Goal: Task Accomplishment & Management: Manage account settings

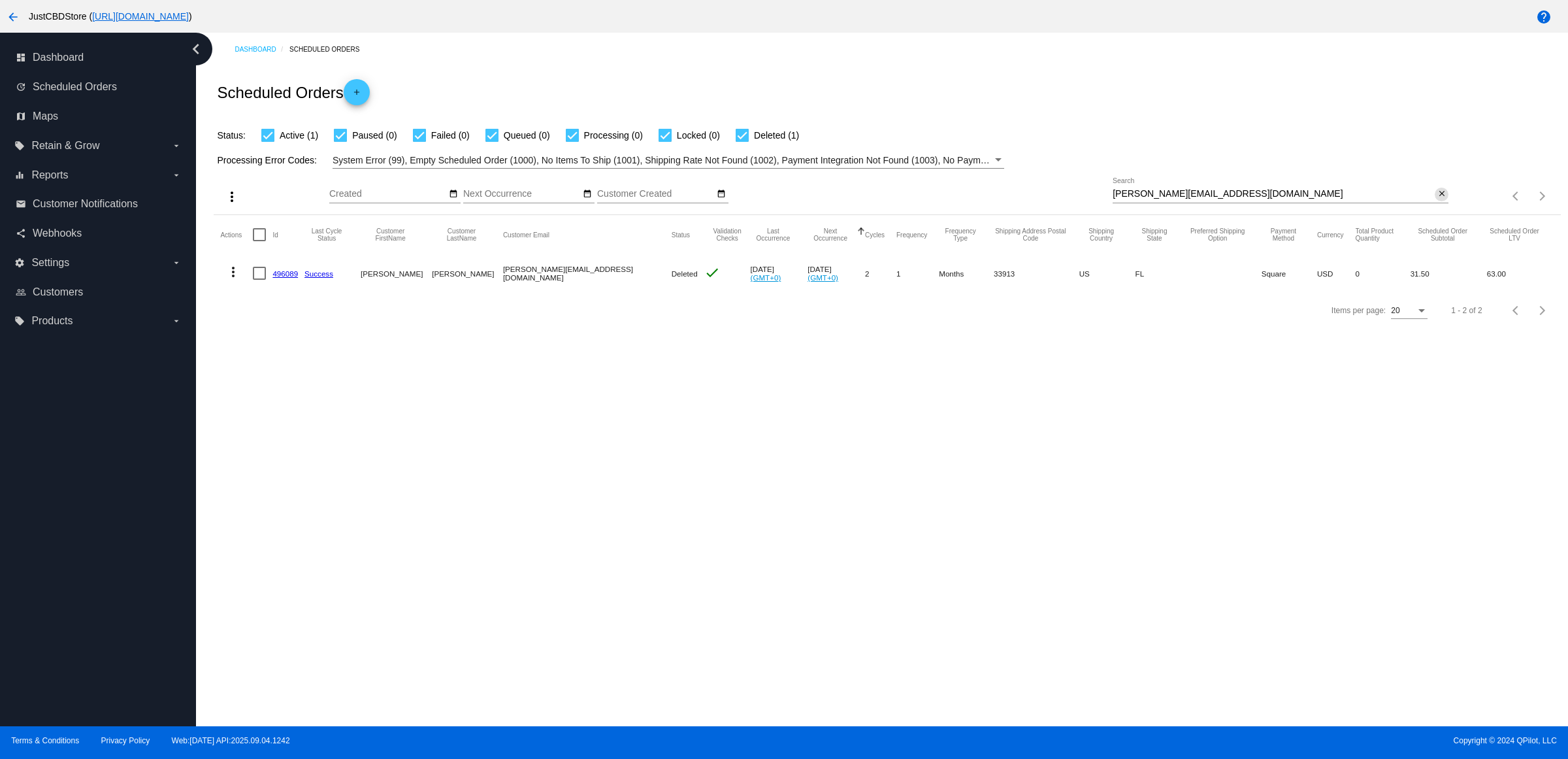
click at [1438, 200] on mat-icon "close" at bounding box center [1442, 193] width 10 height 10
click at [1438, 207] on mat-icon "search" at bounding box center [1441, 196] width 16 height 21
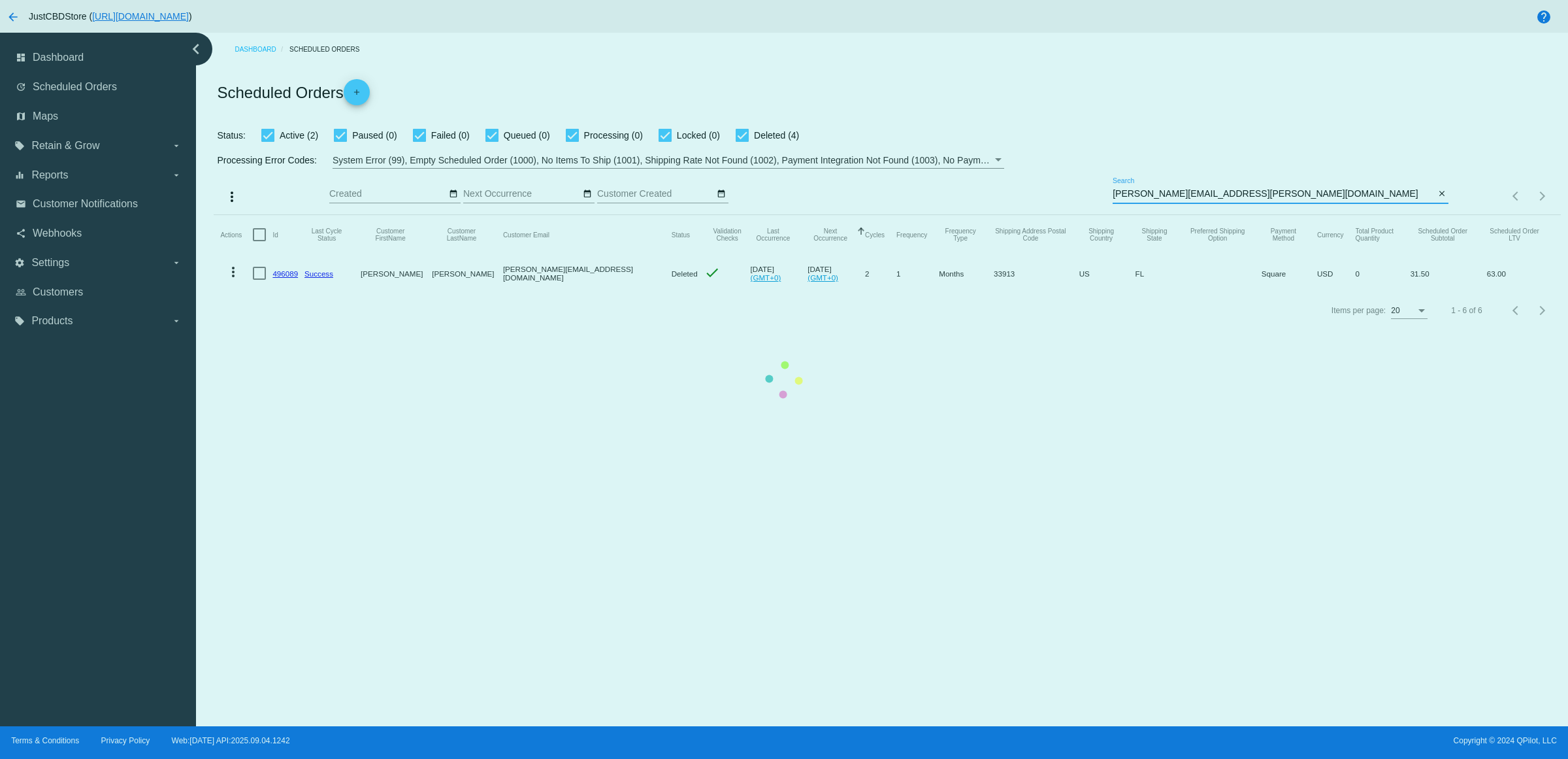
type input "[PERSON_NAME][EMAIL_ADDRESS][PERSON_NAME][DOMAIN_NAME]"
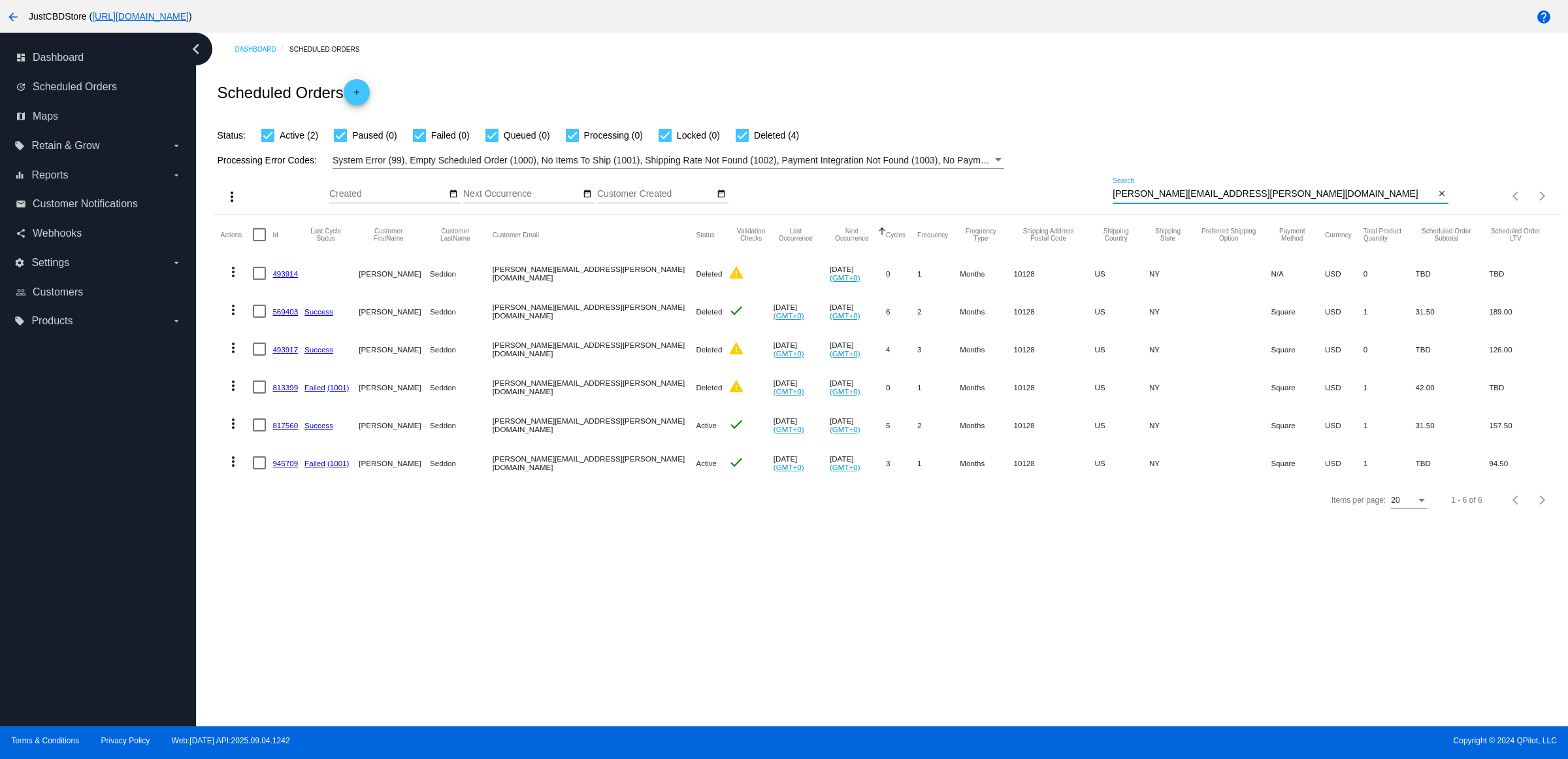
click at [289, 429] on link "817560" at bounding box center [285, 425] width 25 height 9
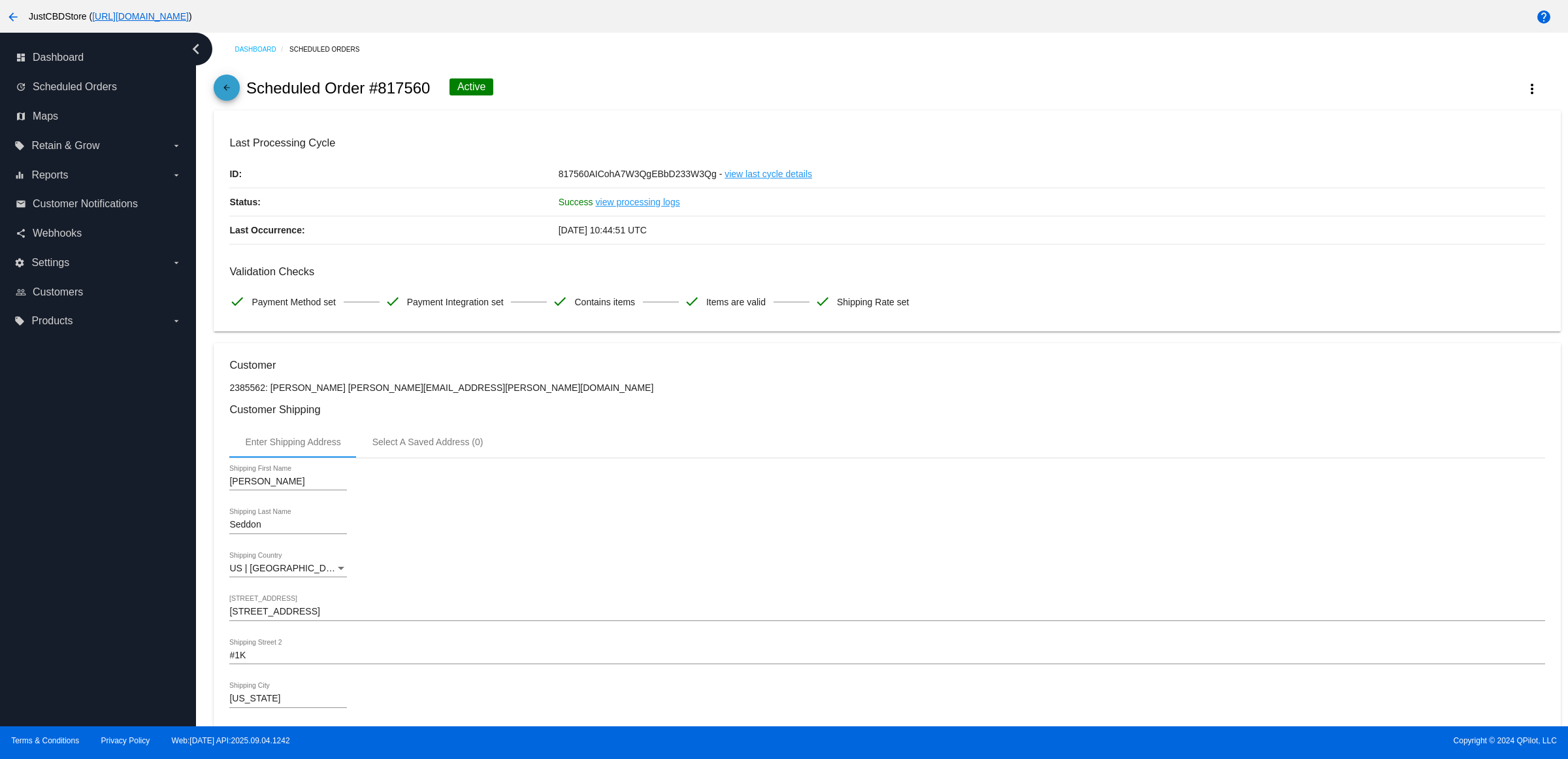
click at [233, 99] on mat-icon "arrow_back" at bounding box center [226, 91] width 16 height 16
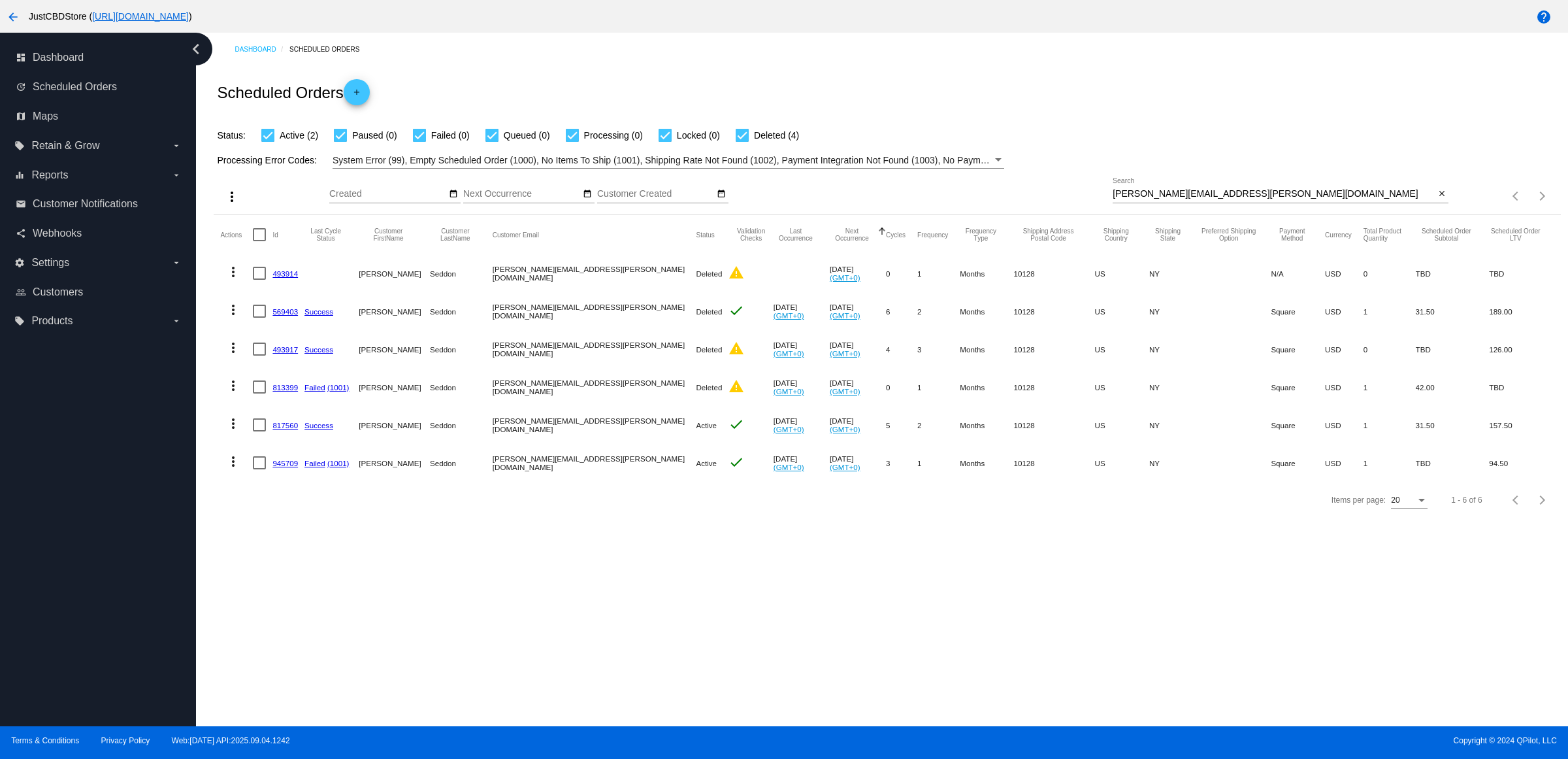
click at [289, 467] on link "945709" at bounding box center [285, 463] width 25 height 9
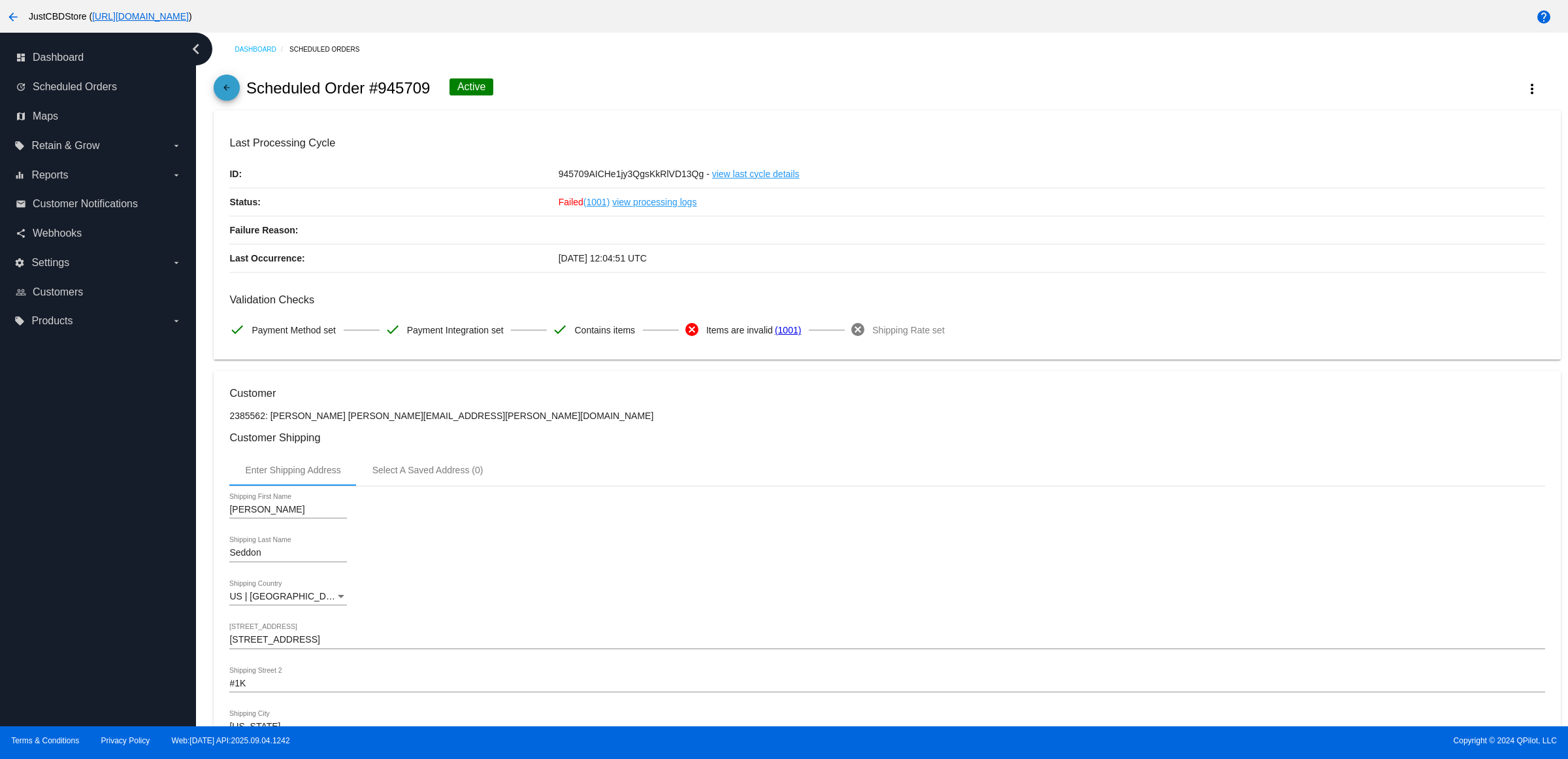
click at [230, 93] on mat-icon "arrow_back" at bounding box center [226, 91] width 16 height 16
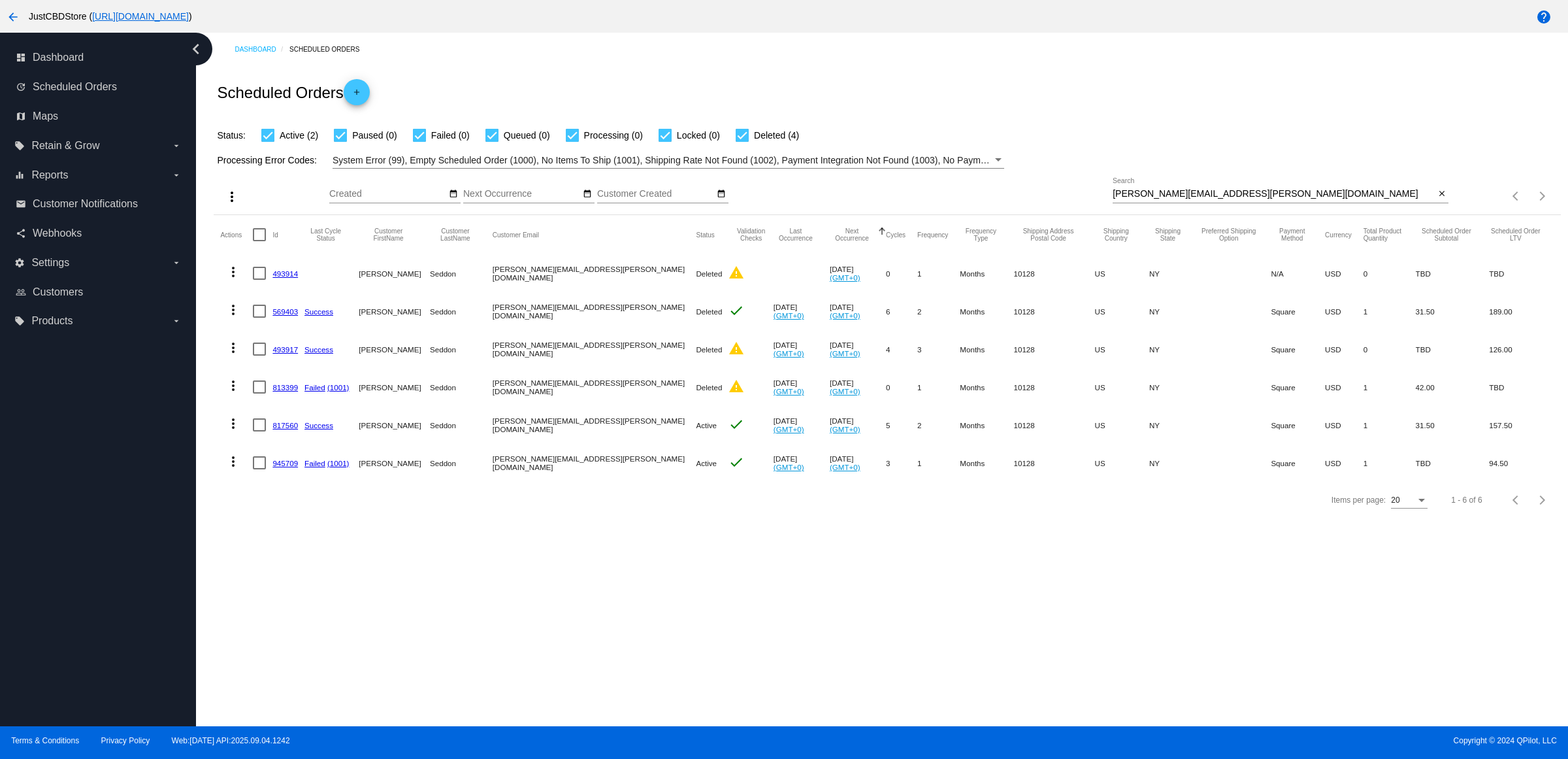
click at [297, 429] on link "817560" at bounding box center [285, 425] width 25 height 9
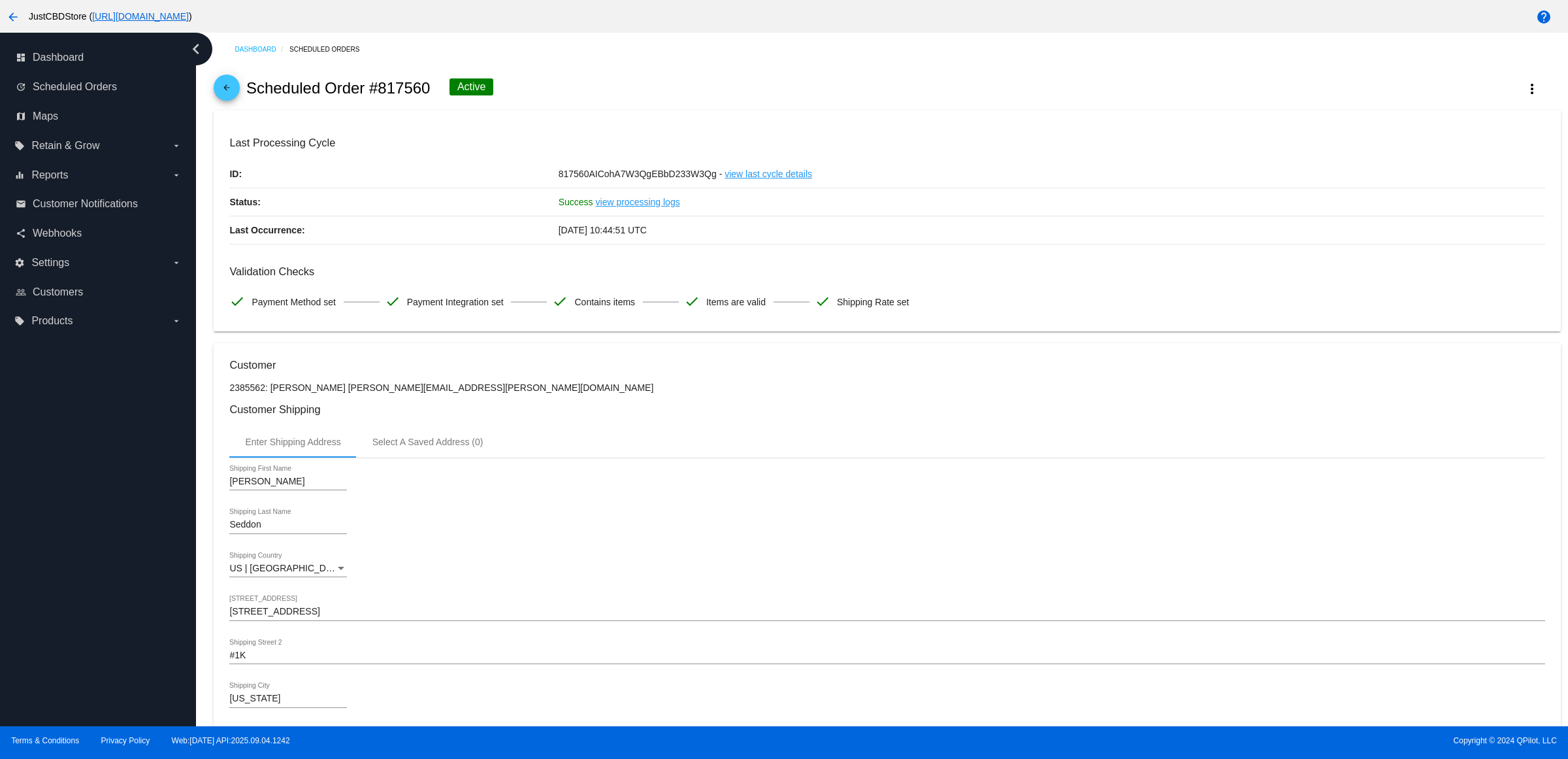
click at [230, 92] on mat-icon "arrow_back" at bounding box center [226, 91] width 16 height 16
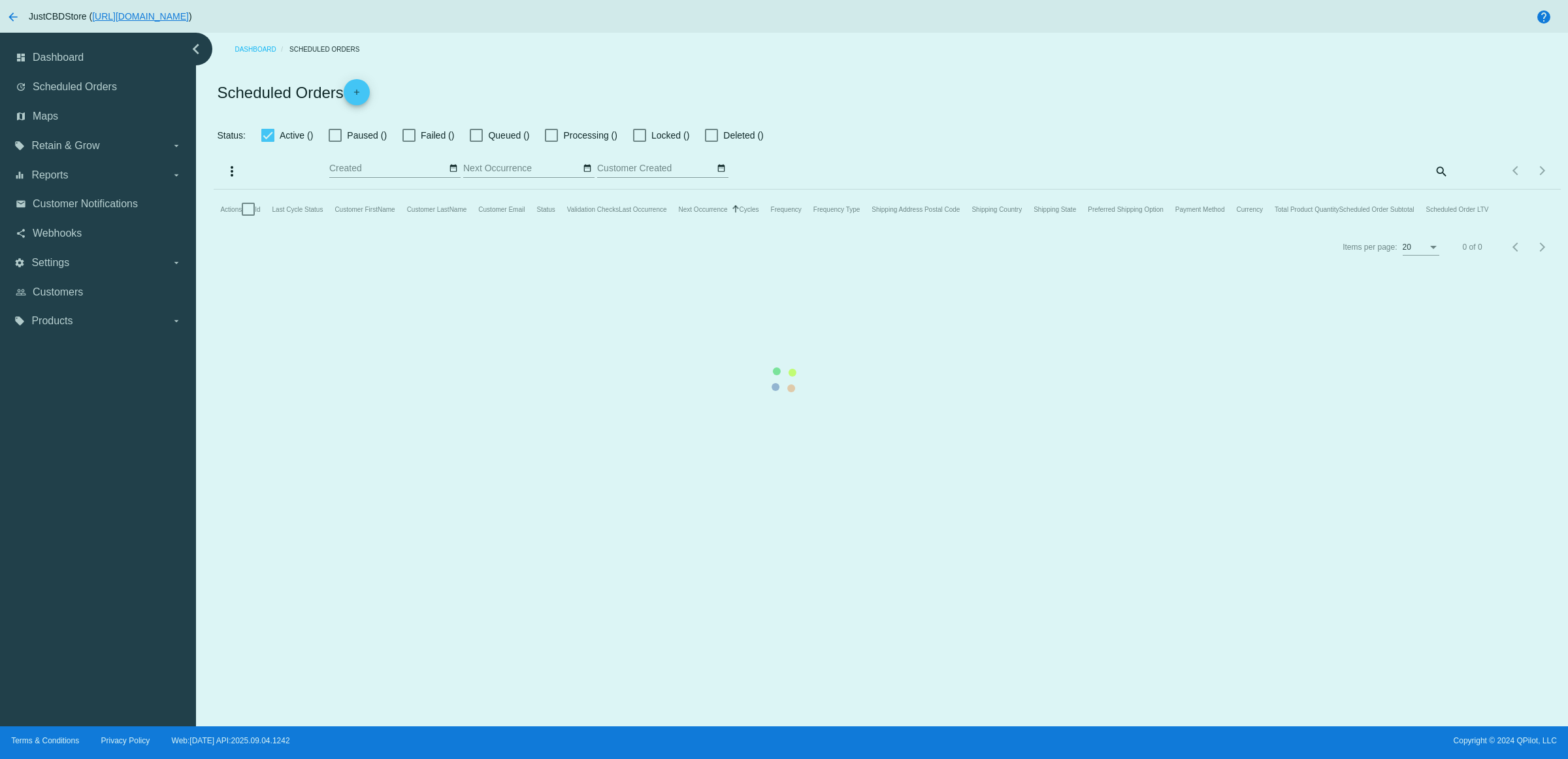
checkbox input "true"
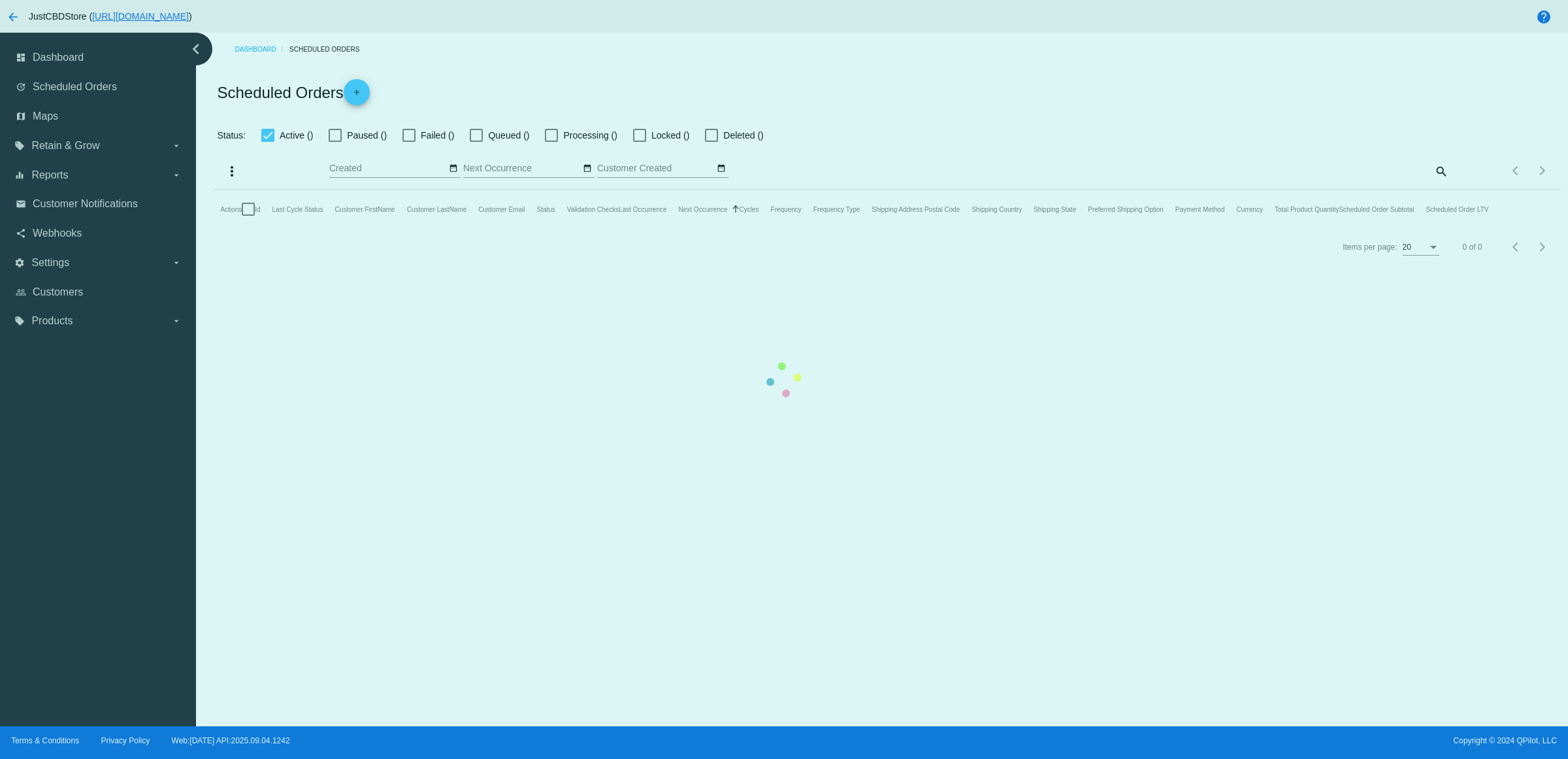
checkbox input "true"
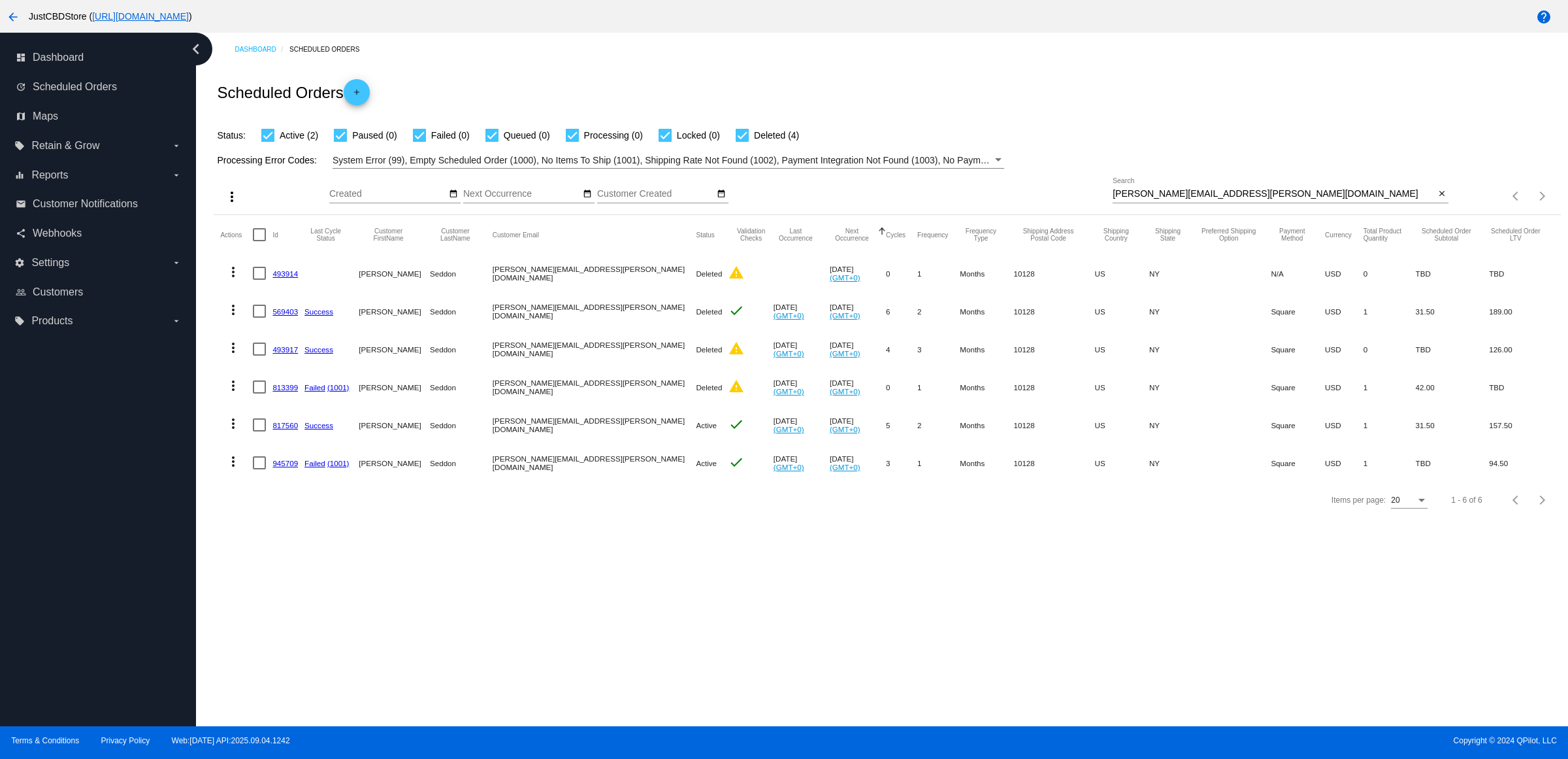
click at [295, 467] on link "945709" at bounding box center [285, 463] width 25 height 9
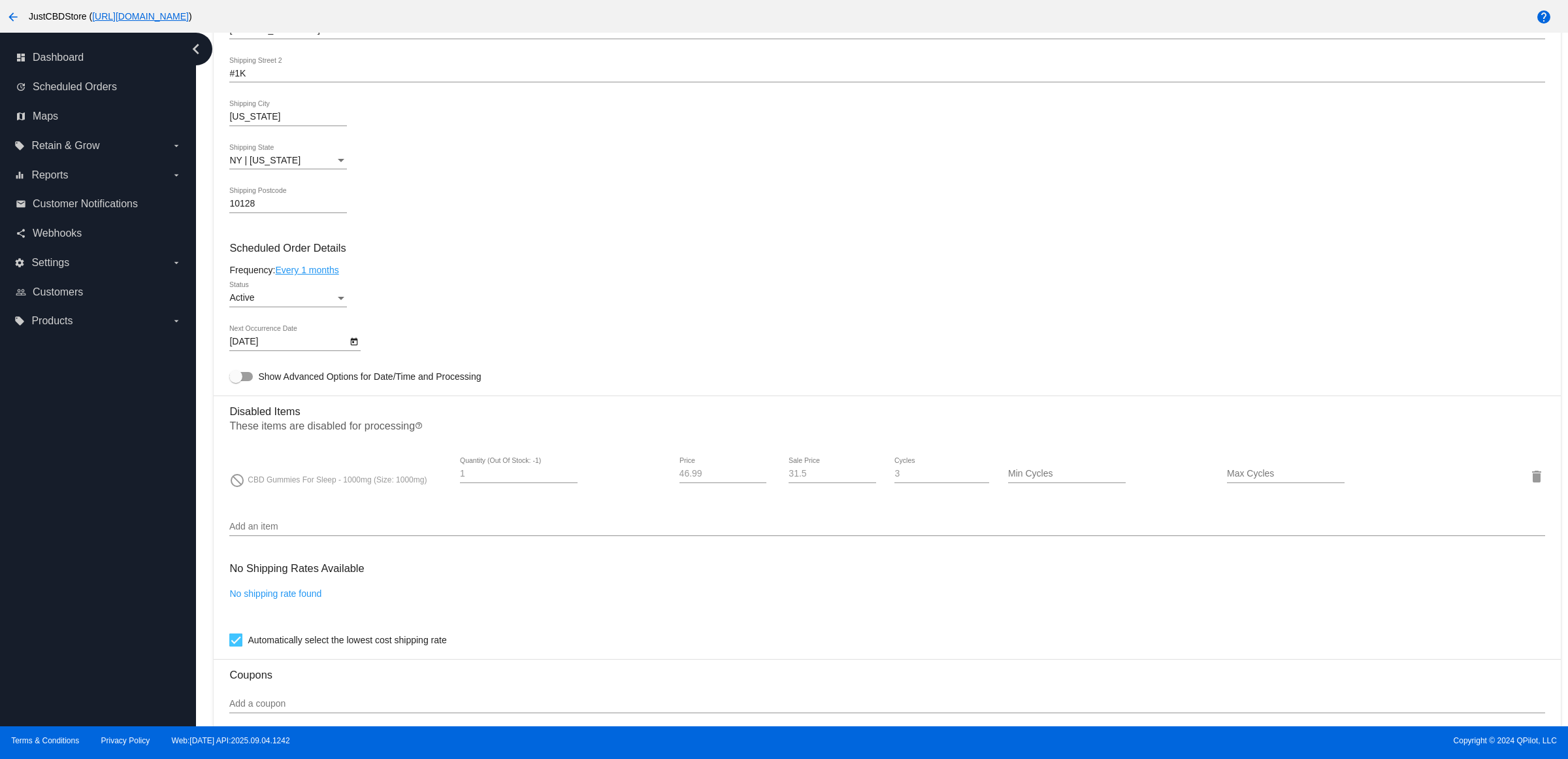
scroll to position [677, 0]
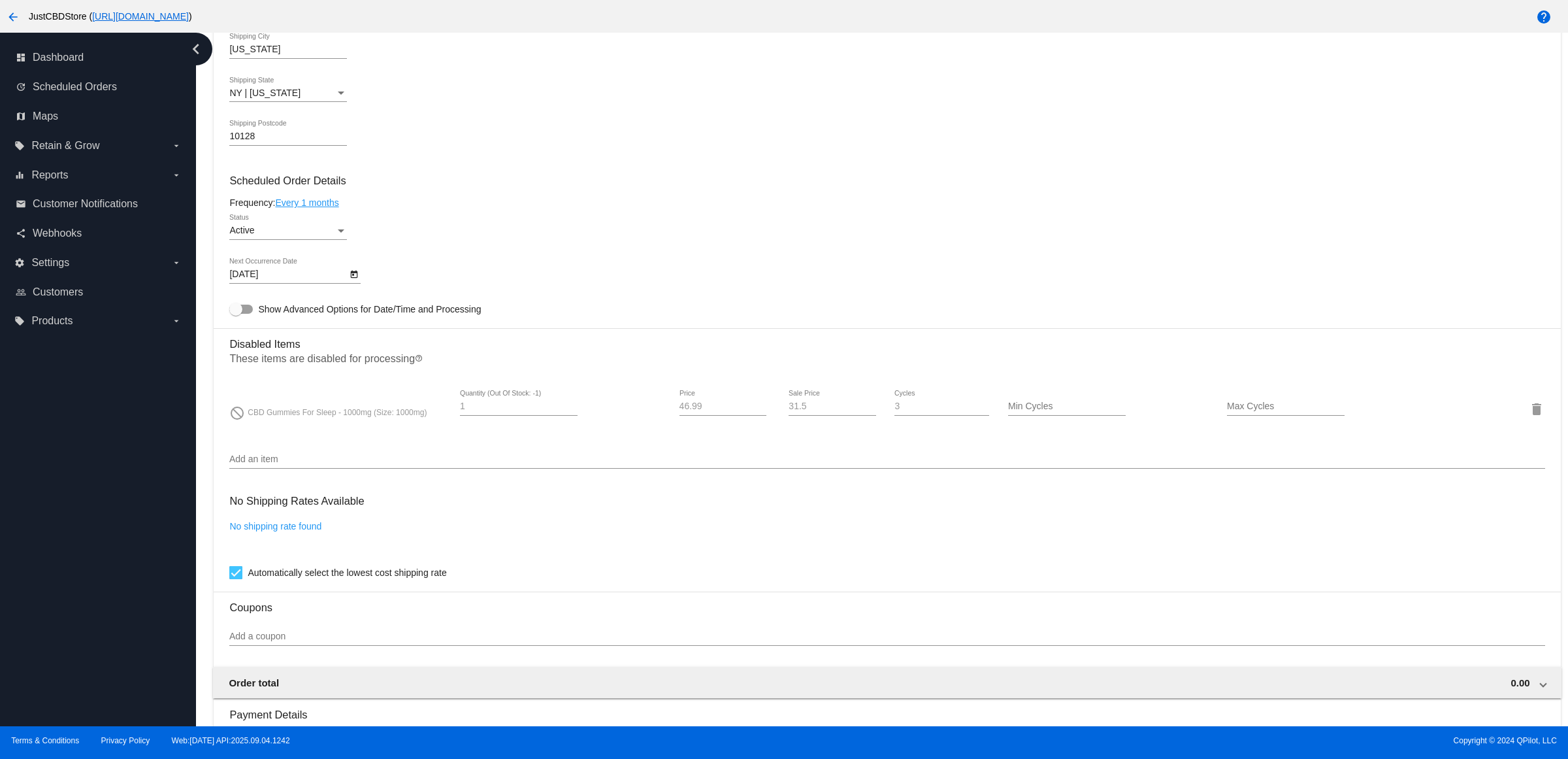
click at [347, 465] on input "Add an item" at bounding box center [887, 459] width 1315 height 10
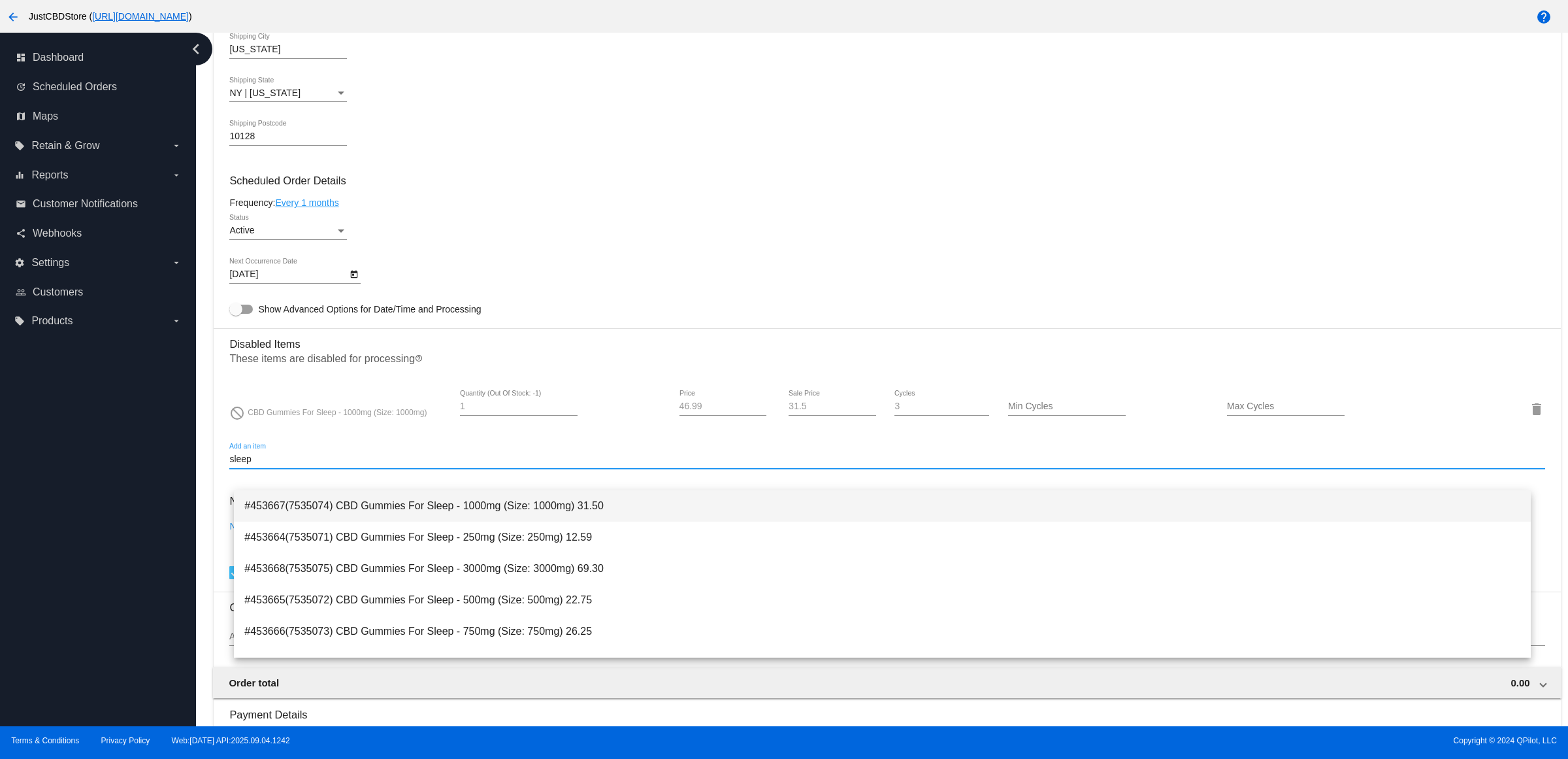
type input "sleep"
click at [508, 513] on span "#453667(7535074) CBD Gummies For Sleep - 1000mg (Size: 1000mg) 31.50" at bounding box center [882, 506] width 1276 height 32
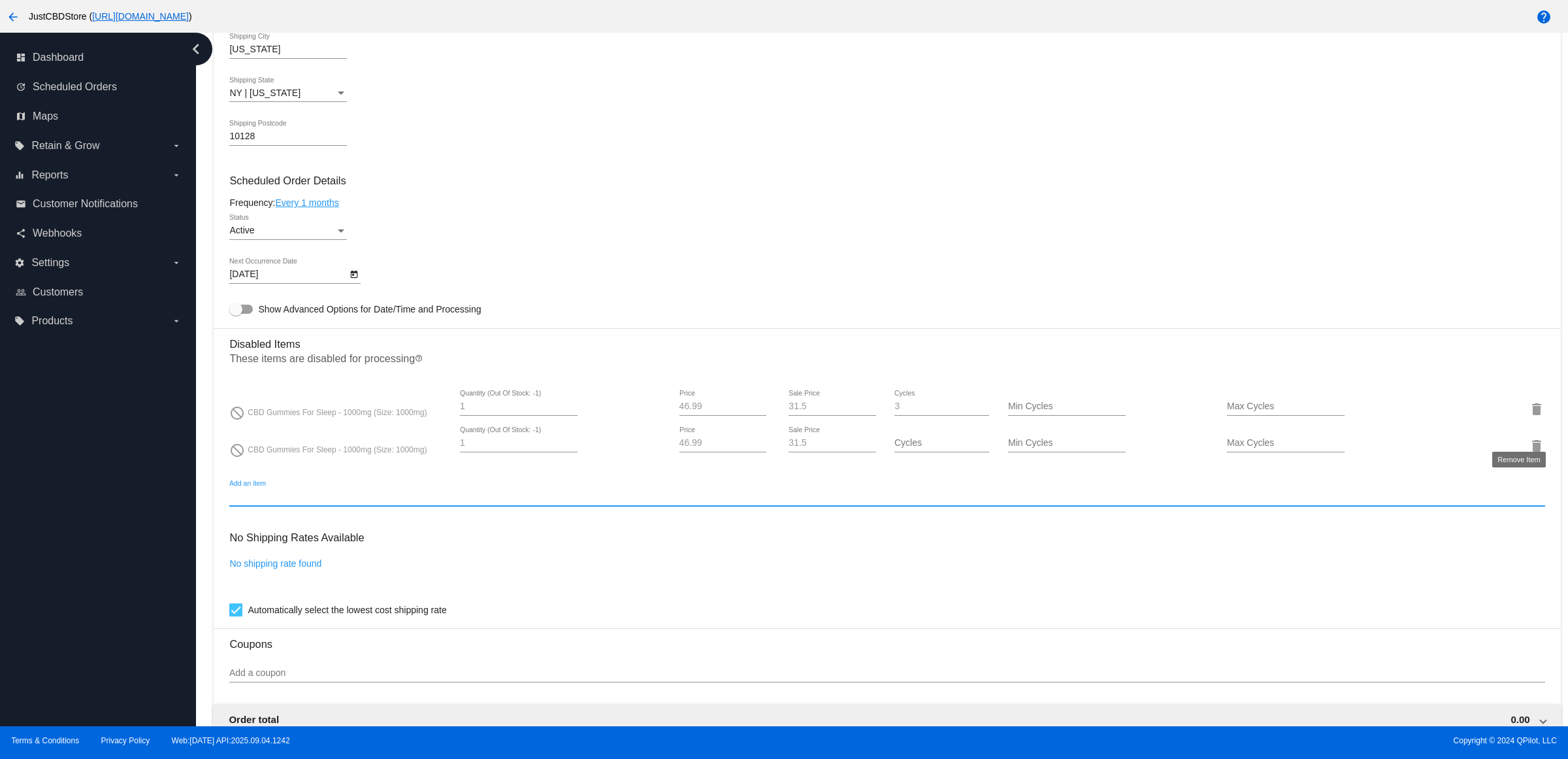
click at [1529, 417] on mat-icon "delete" at bounding box center [1537, 410] width 16 height 16
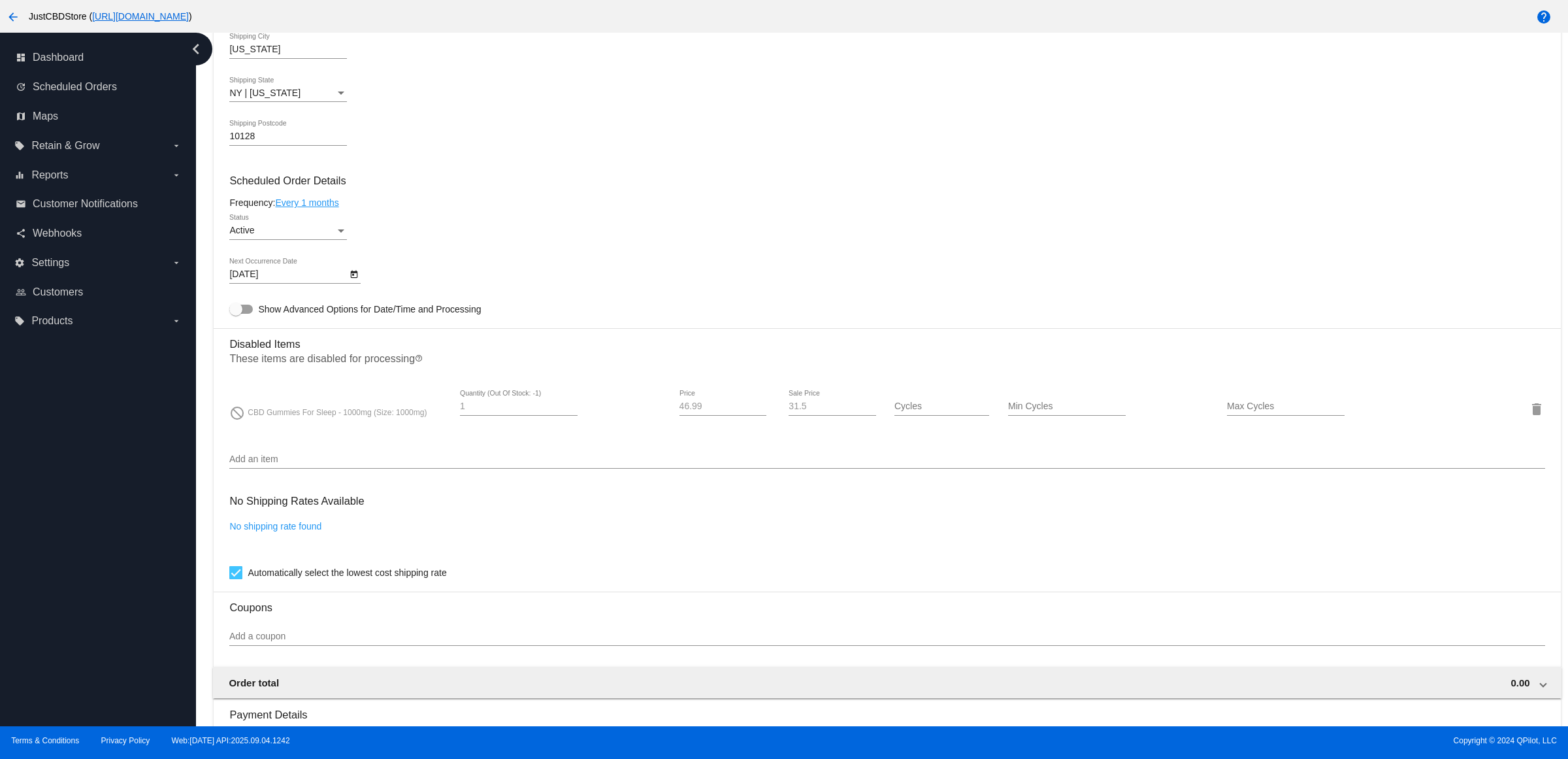
click at [281, 465] on input "Add an item" at bounding box center [887, 459] width 1315 height 10
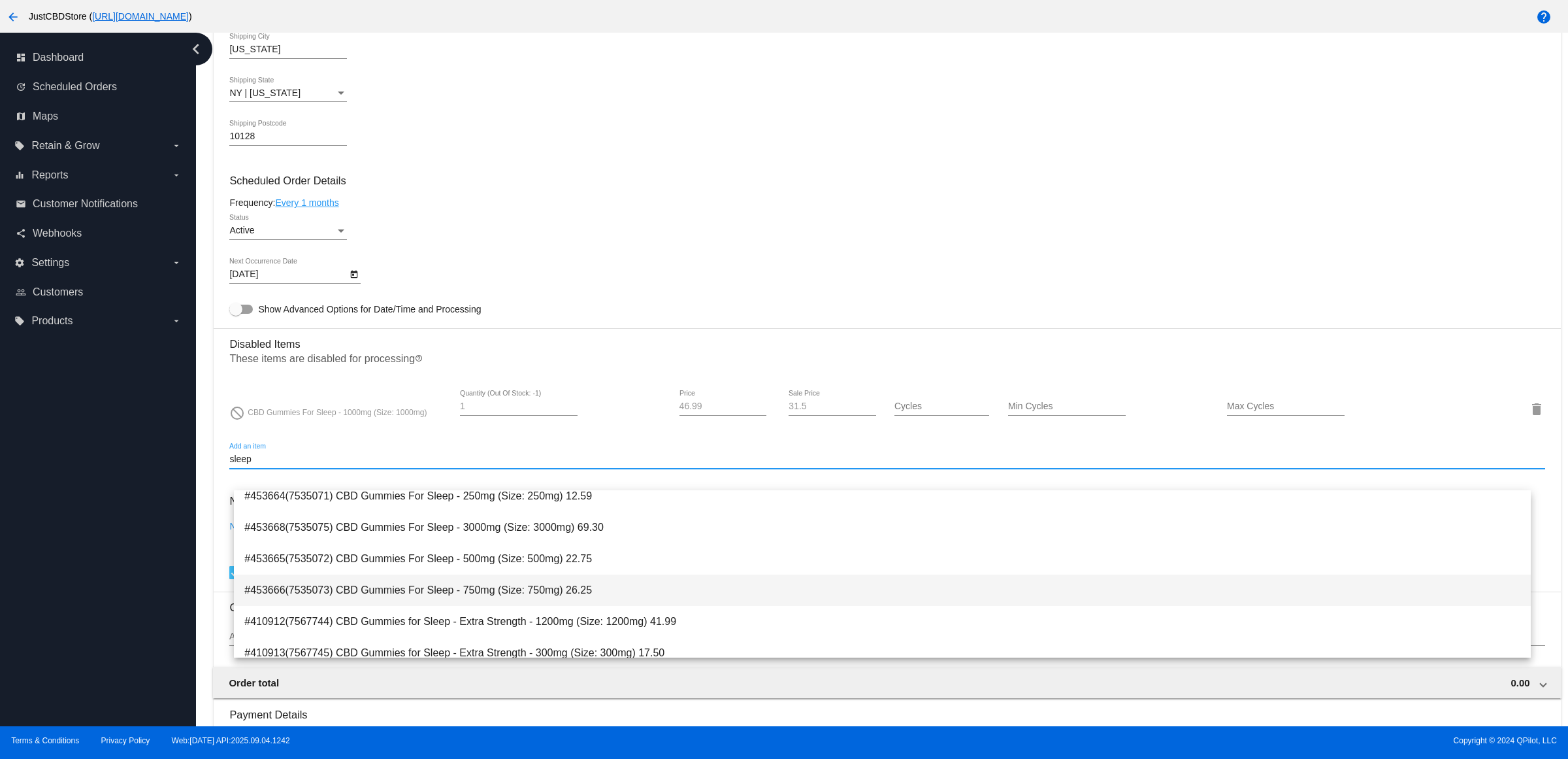
scroll to position [0, 0]
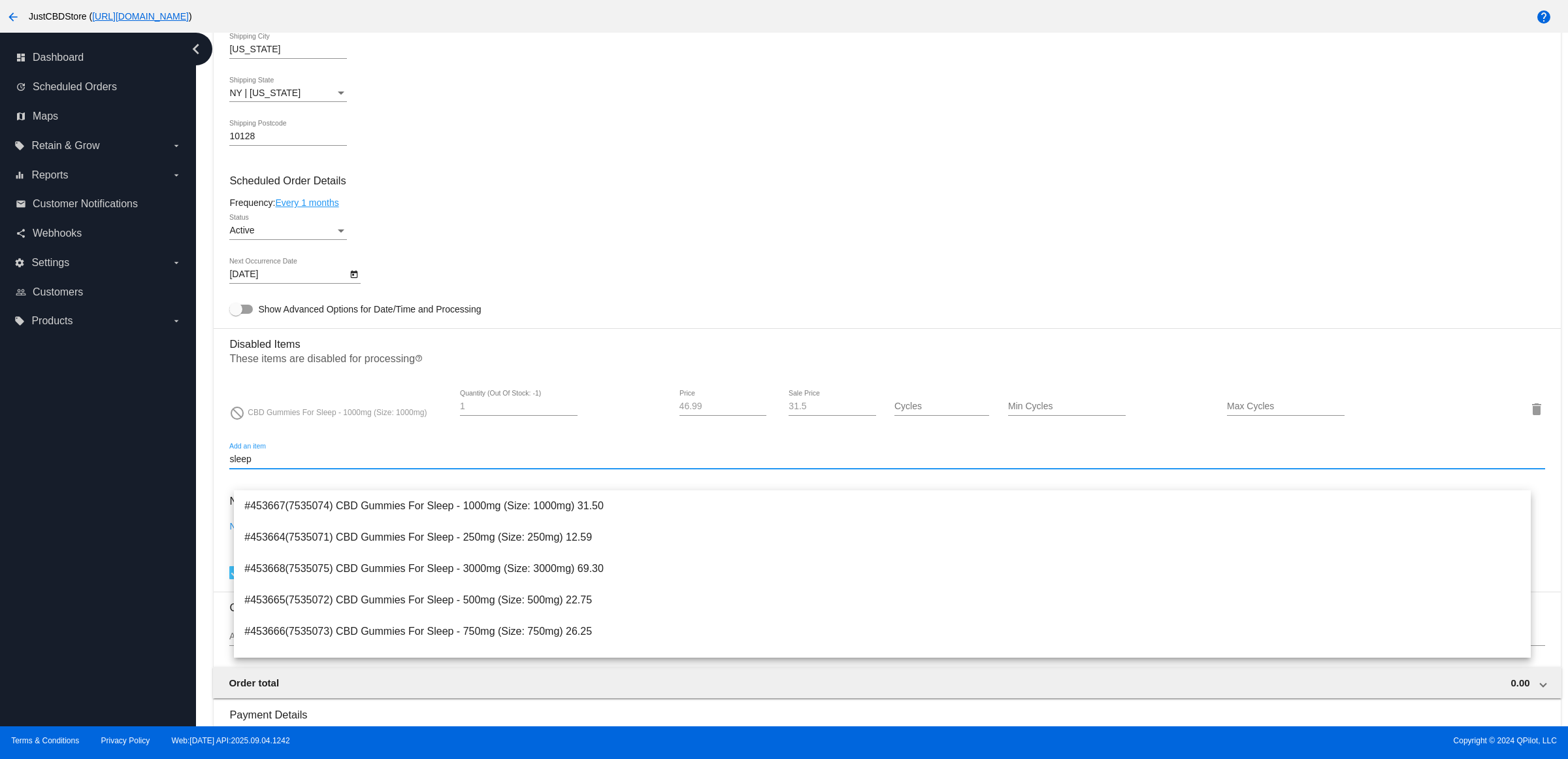
type input "sleep"
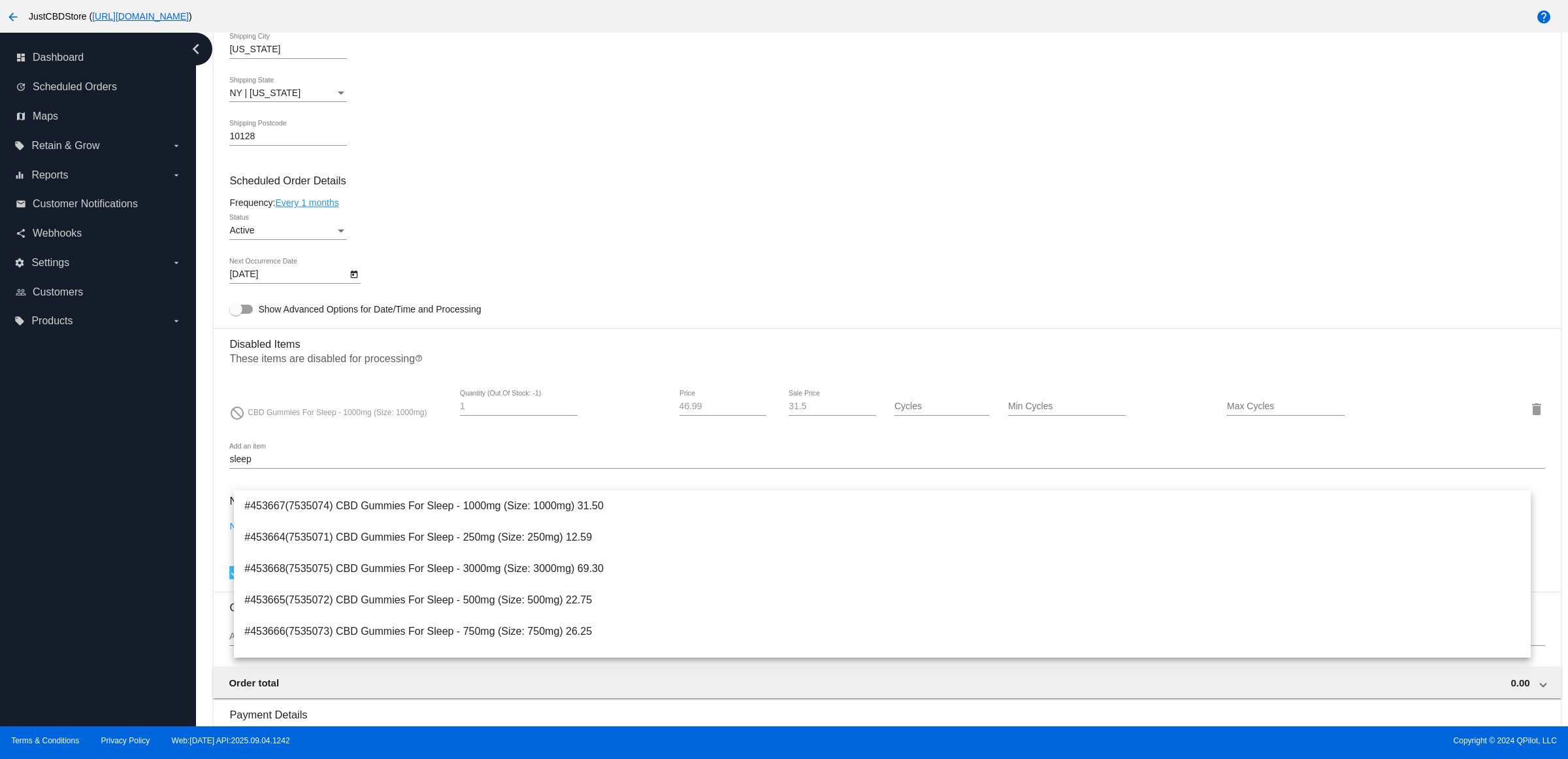
click at [626, 242] on div "Active Status" at bounding box center [887, 233] width 1315 height 37
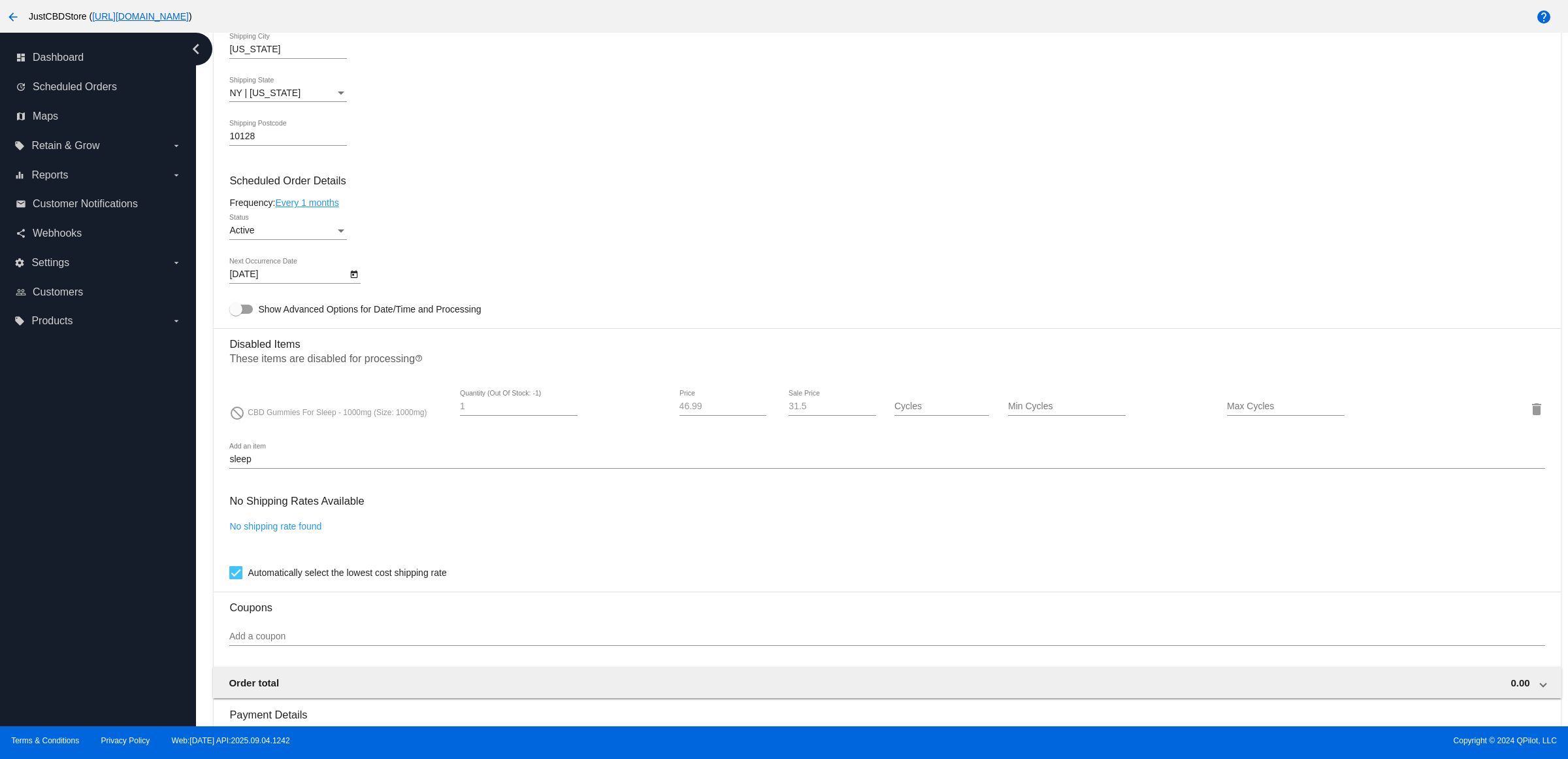
drag, startPoint x: 256, startPoint y: 480, endPoint x: 190, endPoint y: 480, distance: 66.0
click at [190, 480] on div "dashboard Dashboard update Scheduled Orders map Maps local_offer Retain & Grow …" at bounding box center [784, 379] width 1568 height 693
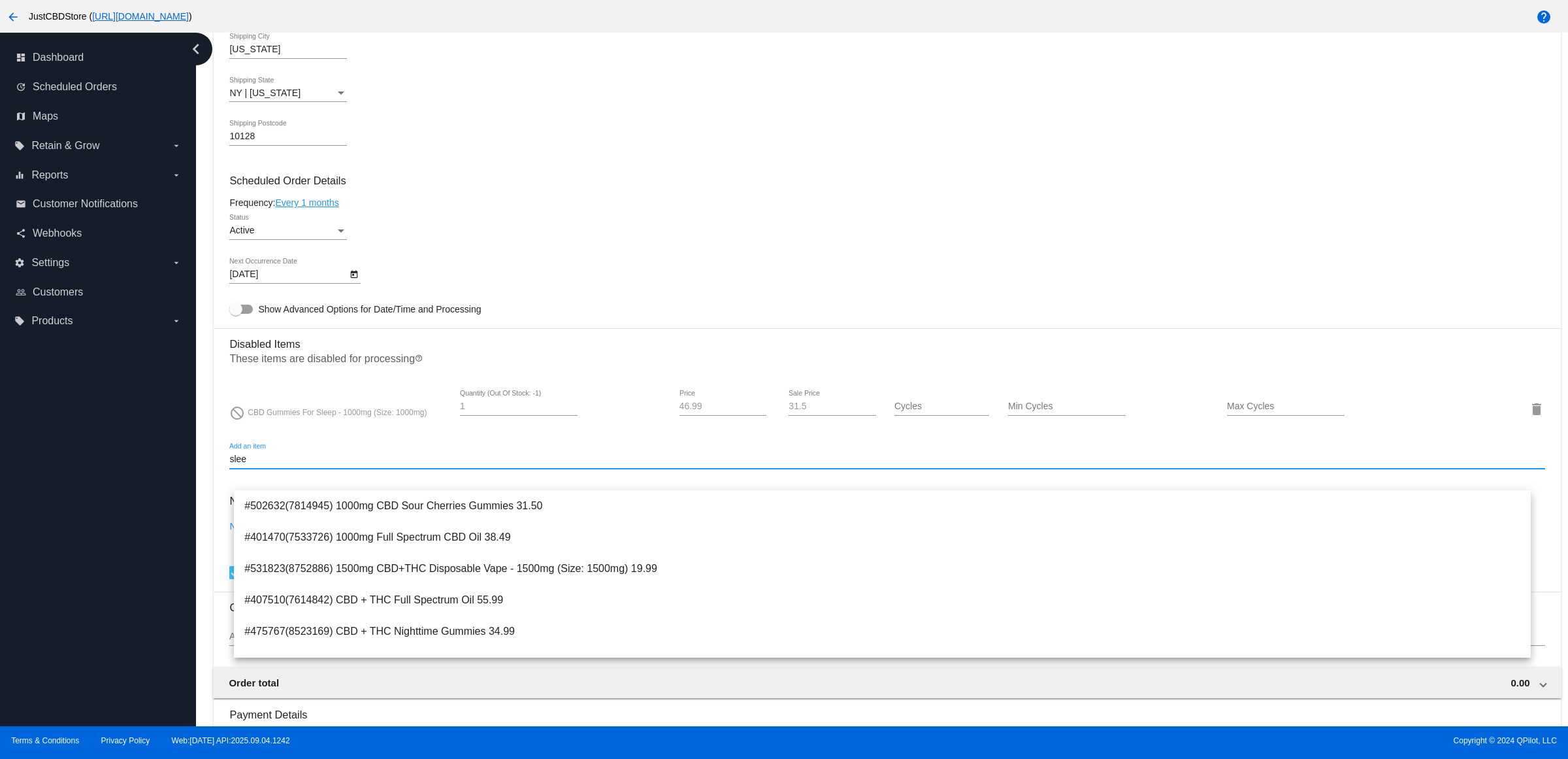
type input "sleep"
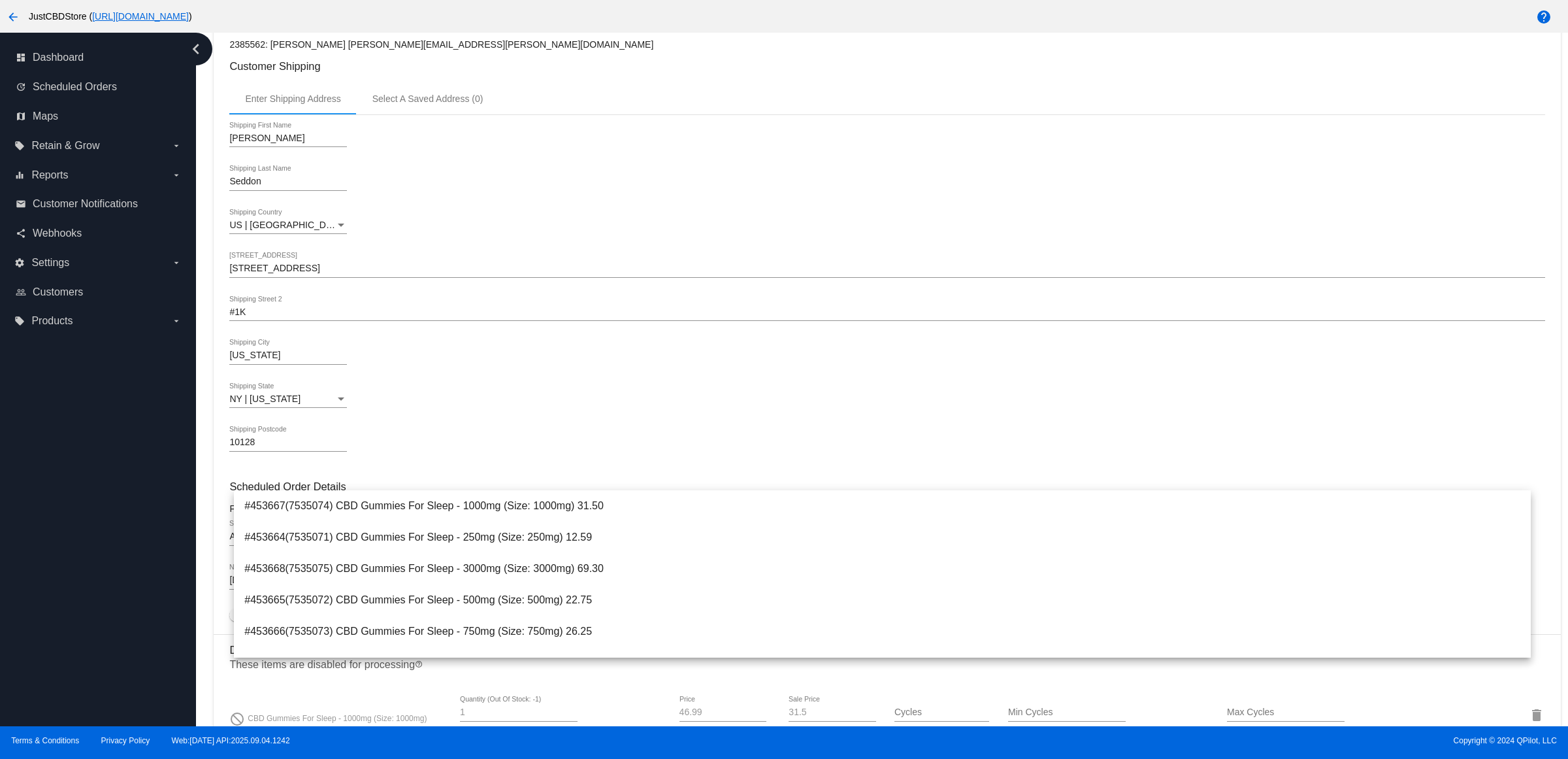
scroll to position [654, 0]
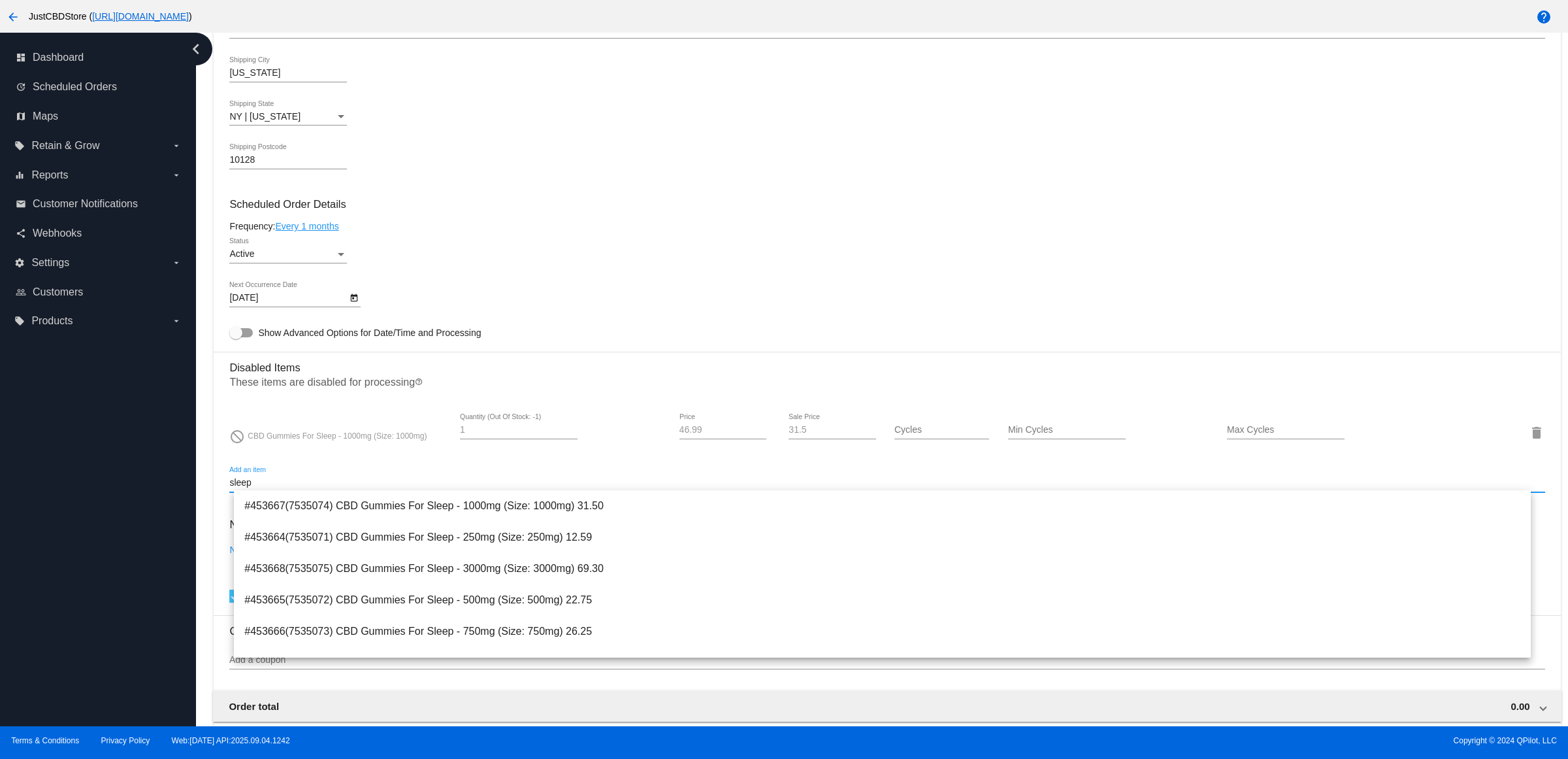
click at [779, 231] on mat-card-content "Customer 2385562: [PERSON_NAME] [PERSON_NAME][EMAIL_ADDRESS][PERSON_NAME][DOMAI…" at bounding box center [887, 364] width 1315 height 1261
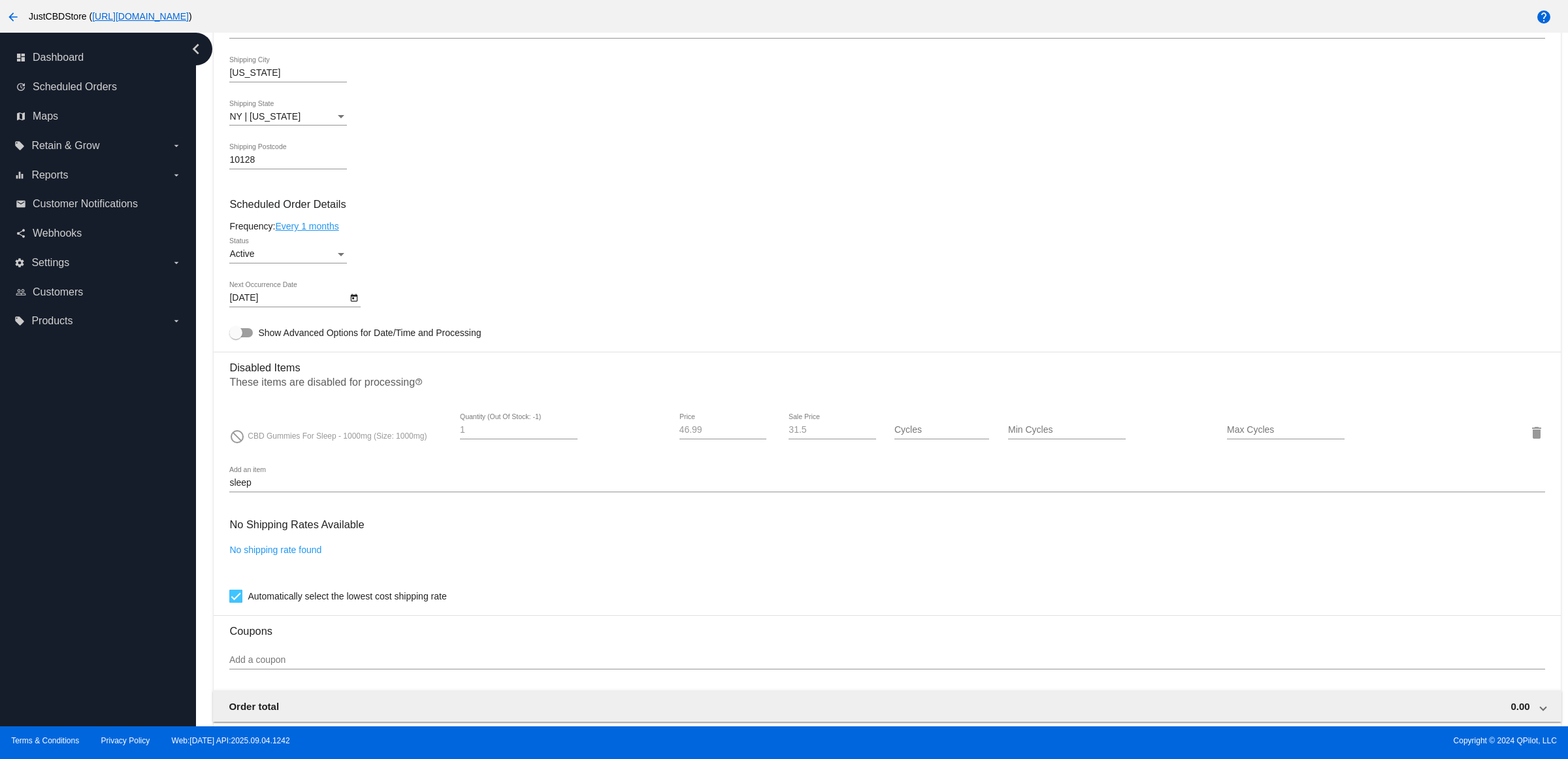
drag, startPoint x: 272, startPoint y: 505, endPoint x: 54, endPoint y: 498, distance: 218.1
click at [60, 498] on div "dashboard Dashboard update Scheduled Orders map Maps local_offer Retain & Grow …" at bounding box center [784, 379] width 1568 height 693
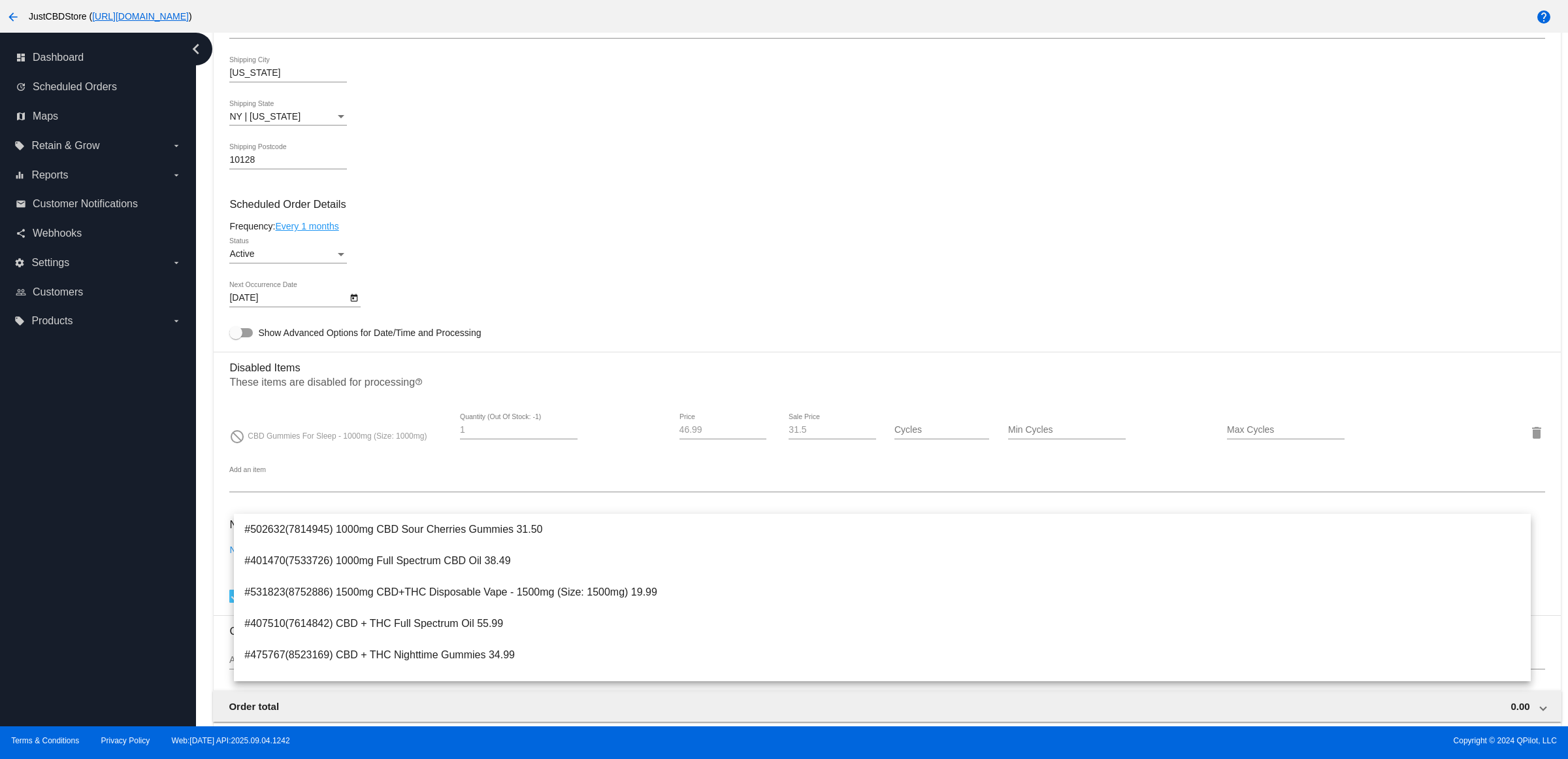
click at [536, 298] on div "[DATE] Next Occurrence Date" at bounding box center [887, 300] width 1315 height 37
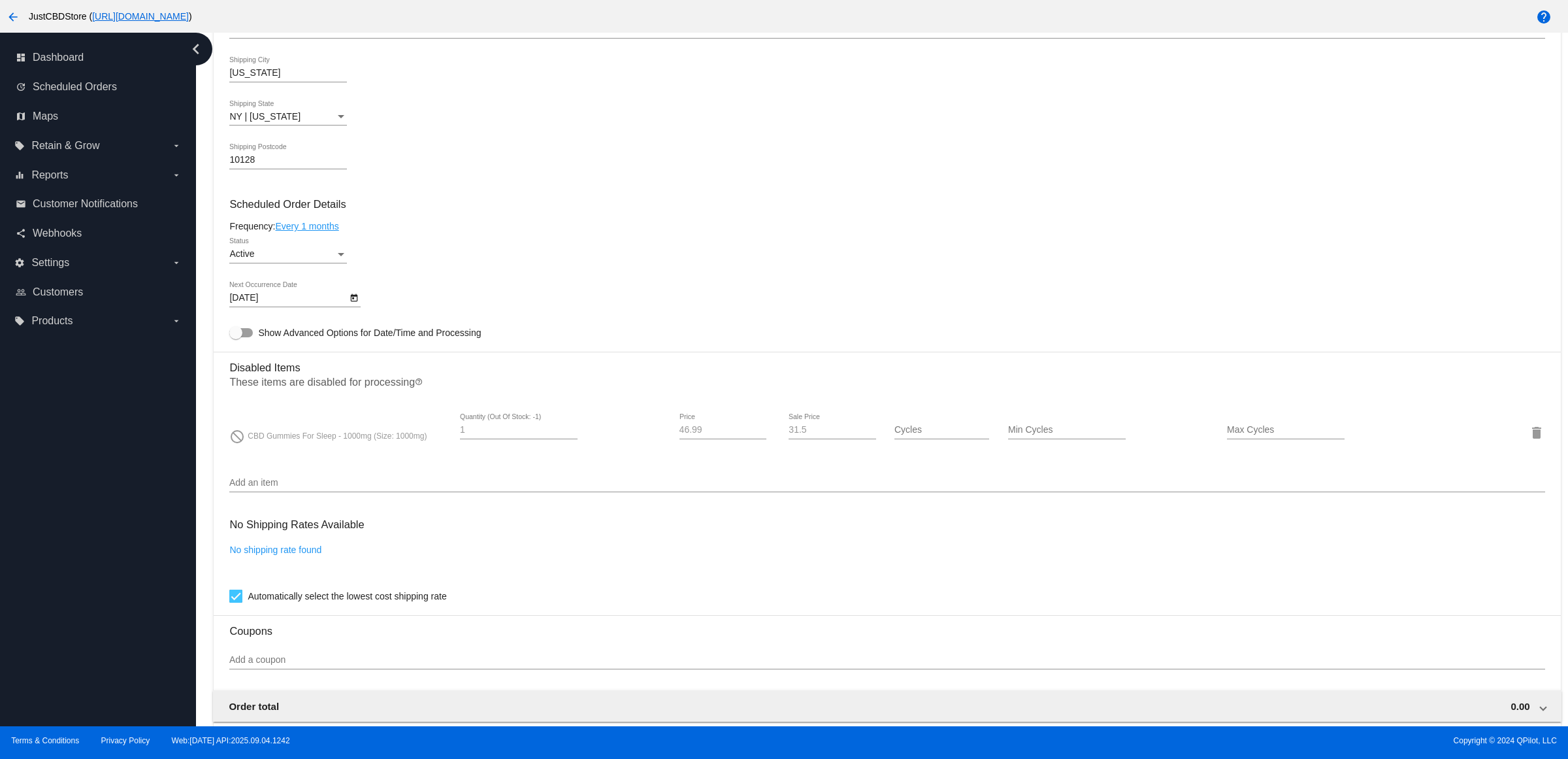
click at [360, 488] on input "Add an item" at bounding box center [887, 482] width 1315 height 10
